Goal: Task Accomplishment & Management: Use online tool/utility

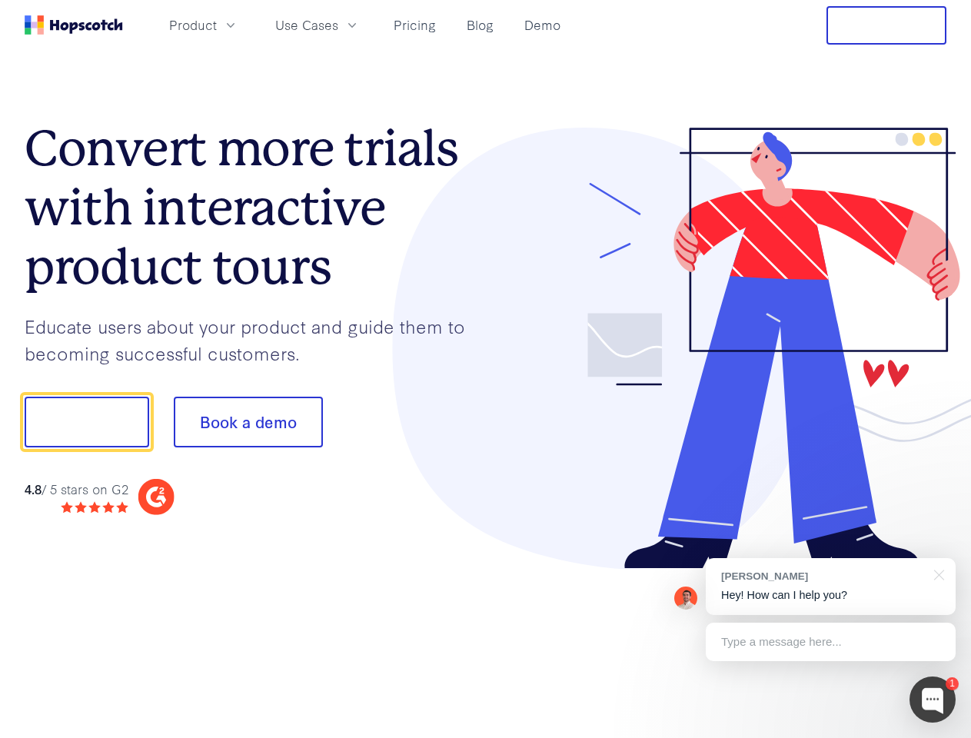
click at [486, 369] on div at bounding box center [716, 349] width 461 height 442
click at [217, 25] on span "Product" at bounding box center [193, 24] width 48 height 19
click at [338, 25] on span "Use Cases" at bounding box center [306, 24] width 63 height 19
click at [886, 25] on button "Free Trial" at bounding box center [886, 25] width 120 height 38
click at [86, 422] on button "Show me!" at bounding box center [87, 422] width 125 height 51
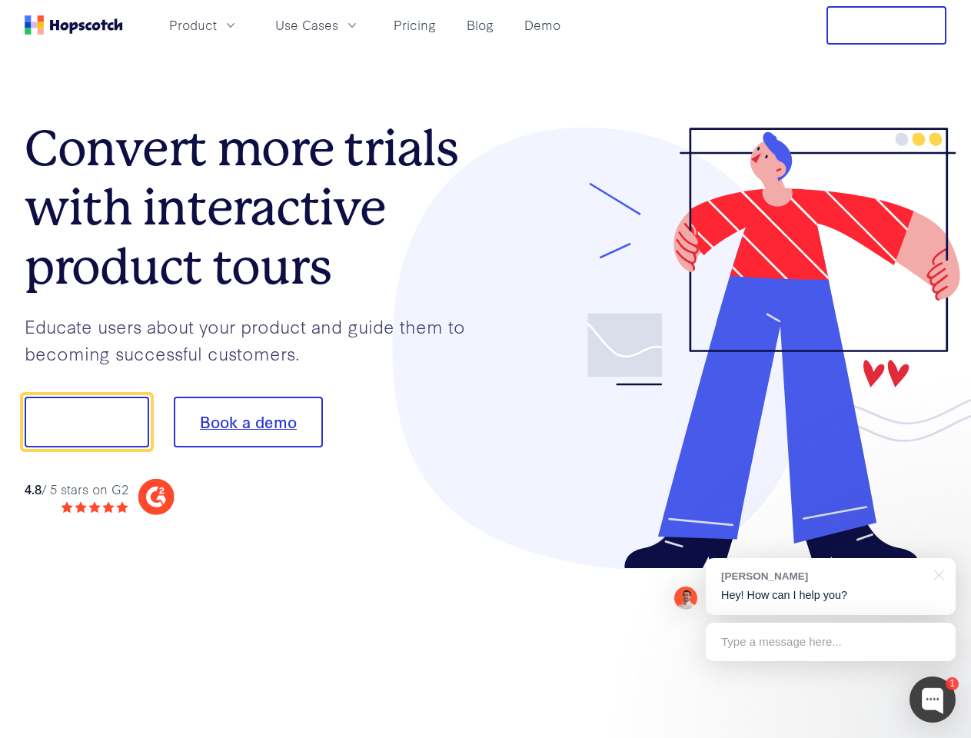
click at [248, 422] on button "Book a demo" at bounding box center [248, 422] width 149 height 51
click at [933, 700] on div at bounding box center [933, 700] width 46 height 46
click at [830, 587] on div "[PERSON_NAME] Hey! How can I help you?" at bounding box center [831, 586] width 250 height 57
click at [936, 574] on div at bounding box center [811, 523] width 288 height 307
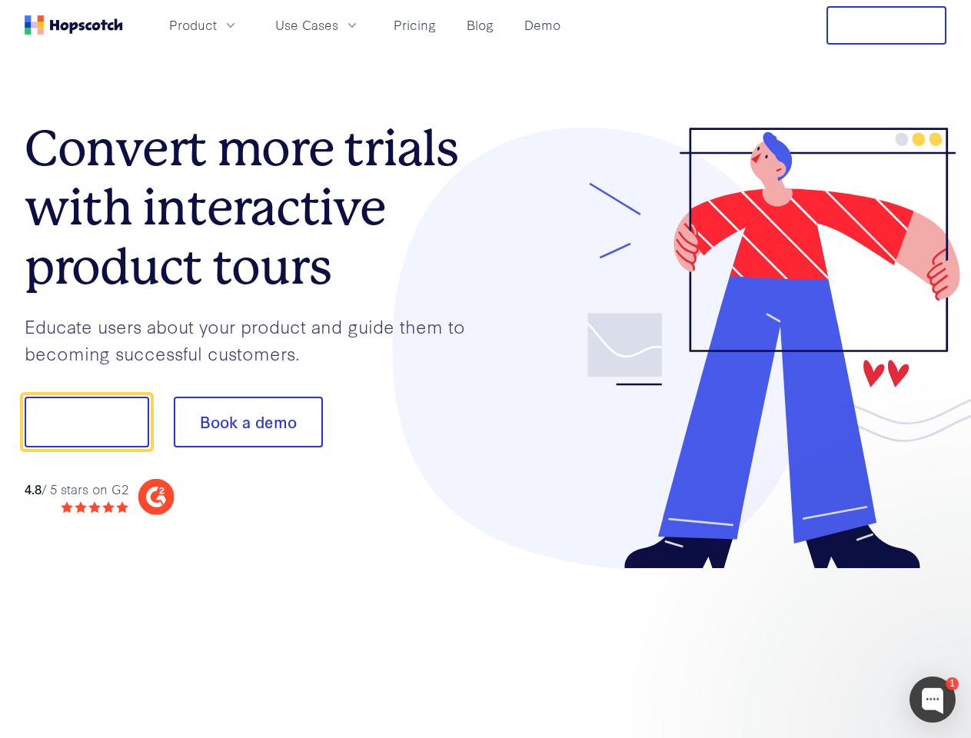
click at [830, 642] on div at bounding box center [811, 523] width 288 height 307
